Goal: Navigation & Orientation: Find specific page/section

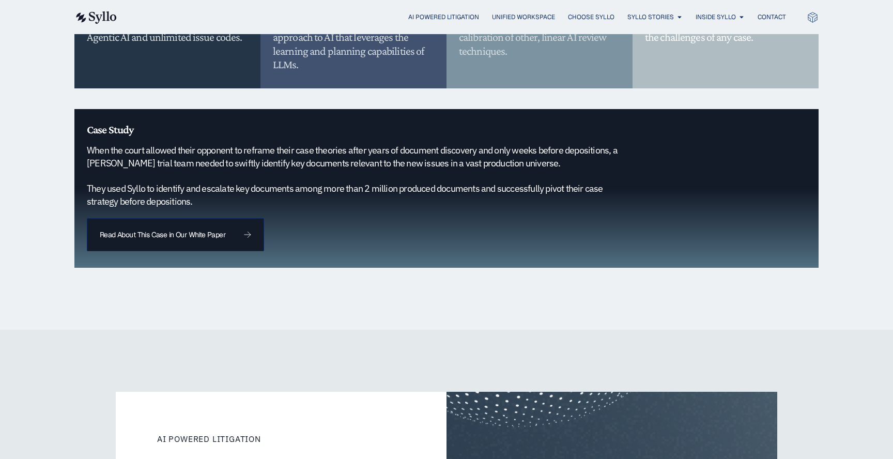
scroll to position [852, 0]
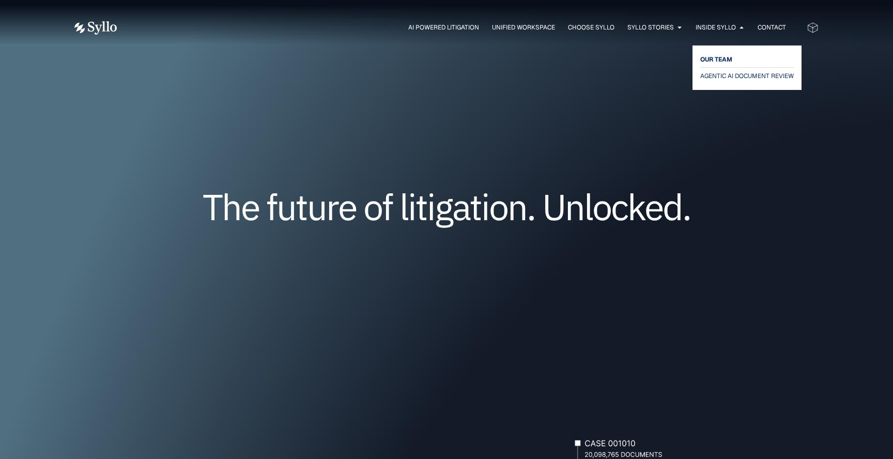
click at [711, 53] on span "OUR TEAM" at bounding box center [716, 59] width 32 height 12
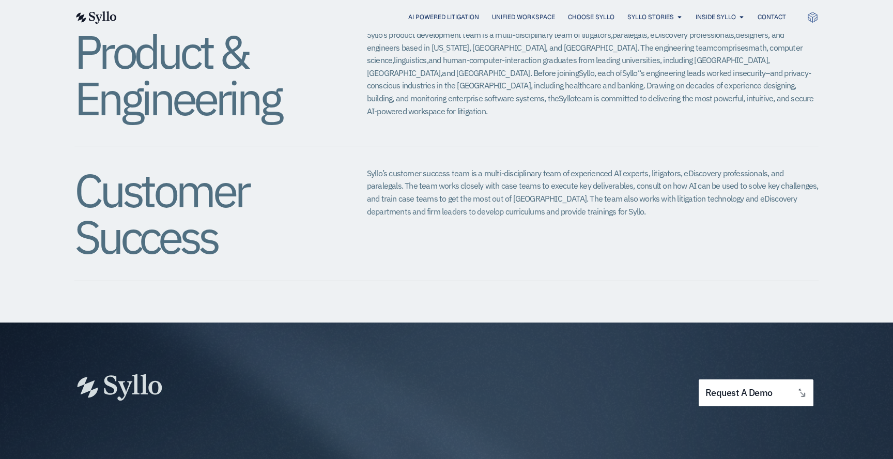
scroll to position [1297, 0]
